Goal: Find specific page/section: Find specific page/section

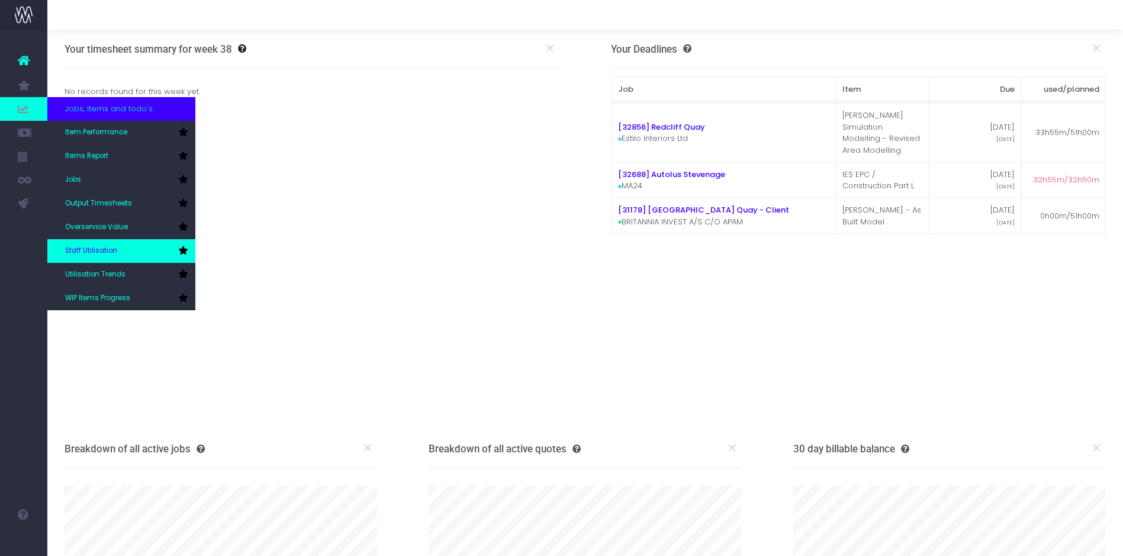
click at [112, 248] on span "Staff Utilisation" at bounding box center [91, 251] width 52 height 11
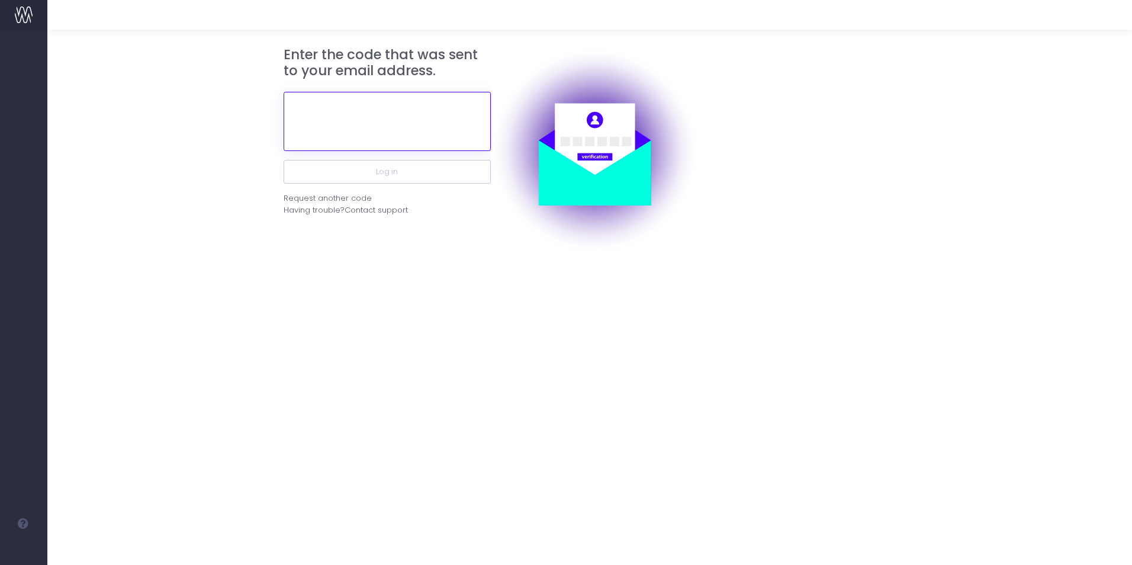
click at [349, 123] on input "text" at bounding box center [387, 121] width 207 height 59
click at [416, 118] on input "text" at bounding box center [387, 121] width 207 height 59
type input "174788"
click at [284, 160] on button "Log in" at bounding box center [387, 172] width 207 height 24
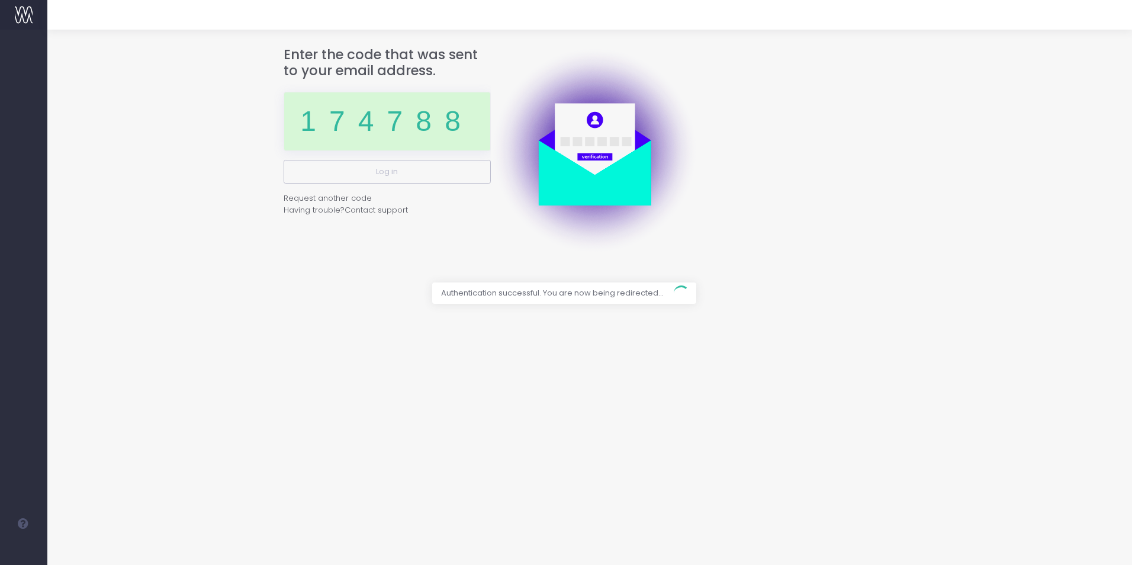
click at [421, 166] on div at bounding box center [566, 282] width 1132 height 565
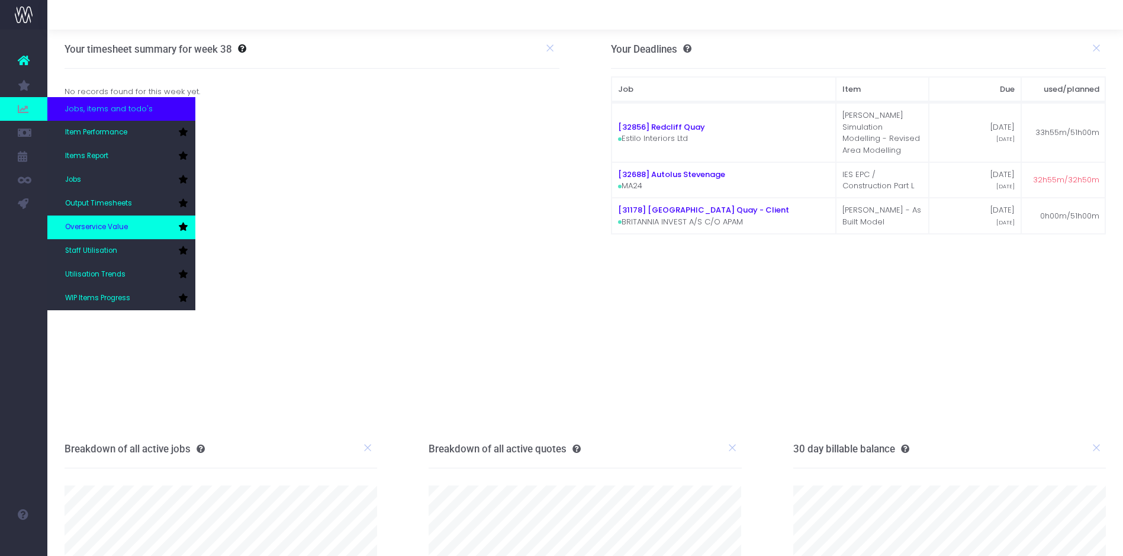
click at [107, 238] on link "Overservice Value" at bounding box center [121, 227] width 148 height 24
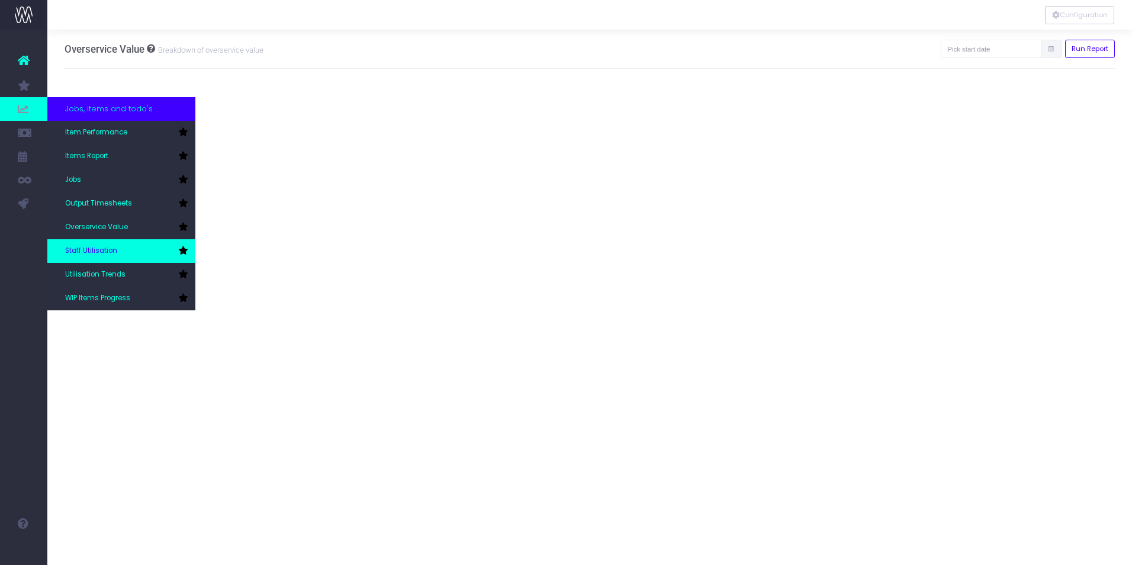
click at [124, 247] on link "Staff Utilisation" at bounding box center [121, 251] width 148 height 24
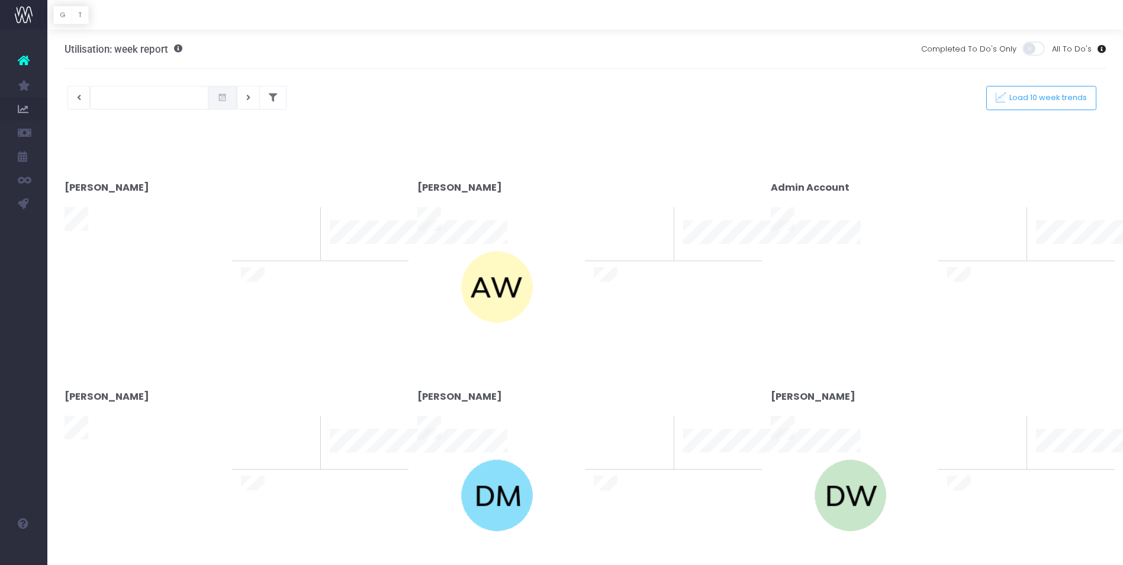
type input "[DATE]"
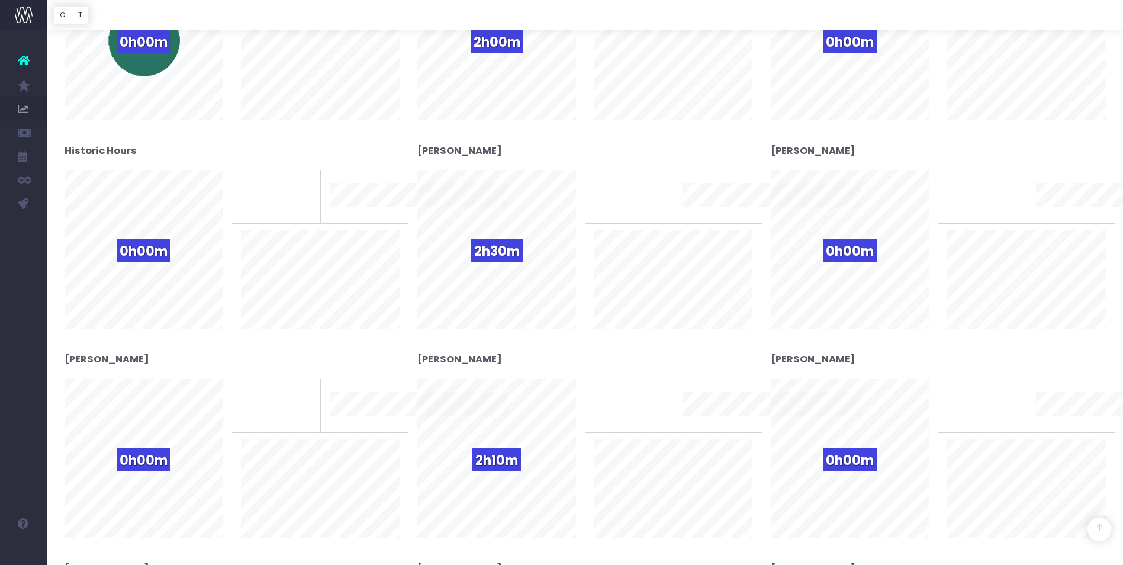
scroll to position [769, 0]
